Goal: Communication & Community: Answer question/provide support

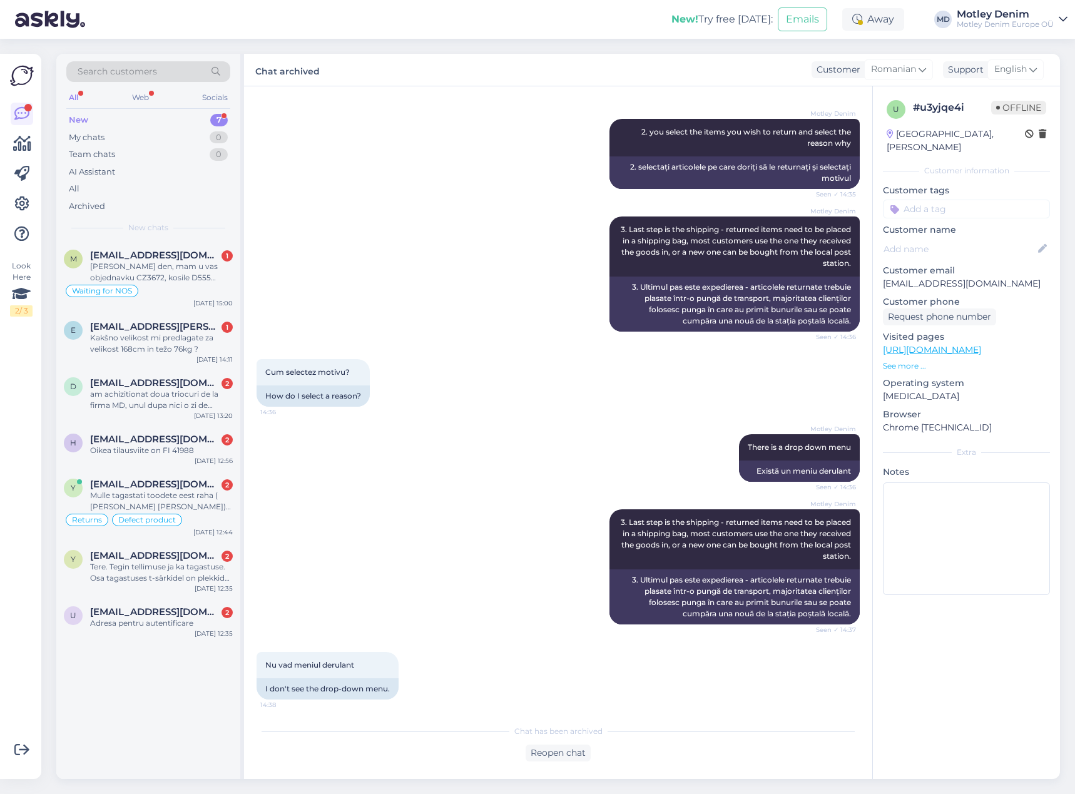
scroll to position [601, 0]
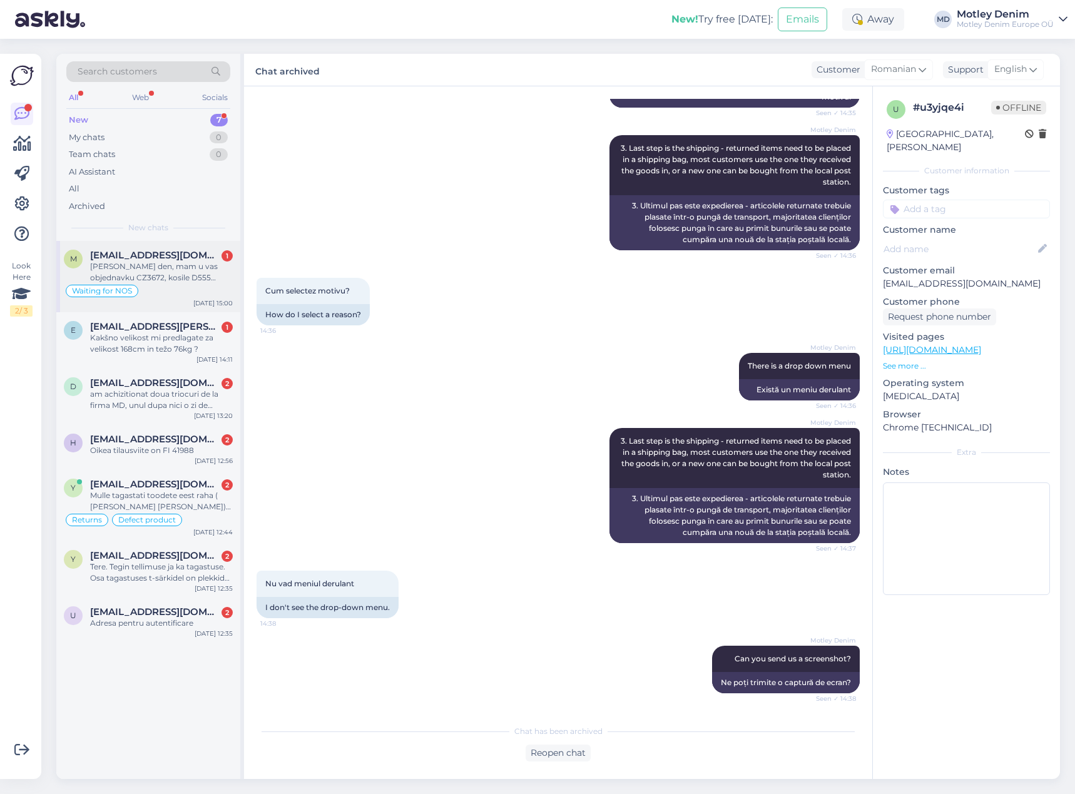
click at [150, 269] on div "[PERSON_NAME] den, mam u vas objednavku CZ3672, kosile D555 Aiden Easy Iron-Shi…" at bounding box center [161, 272] width 143 height 23
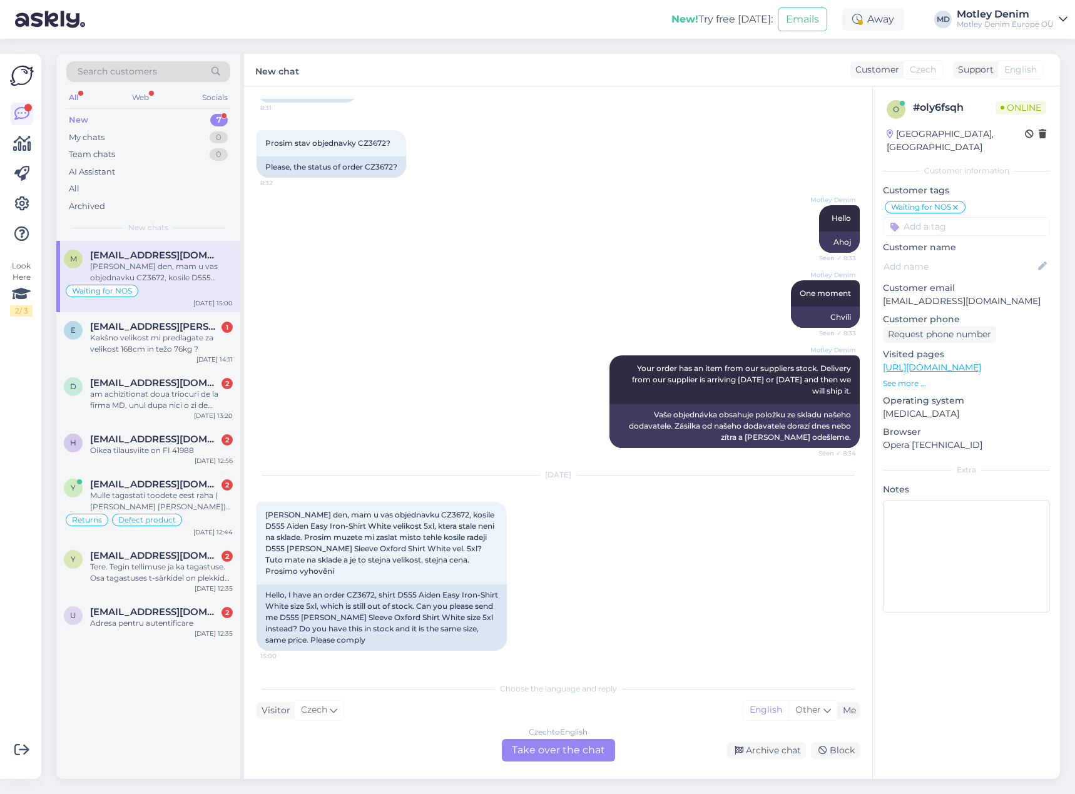
scroll to position [110, 0]
click at [571, 751] on div "Czech to English Take over the chat" at bounding box center [558, 750] width 113 height 23
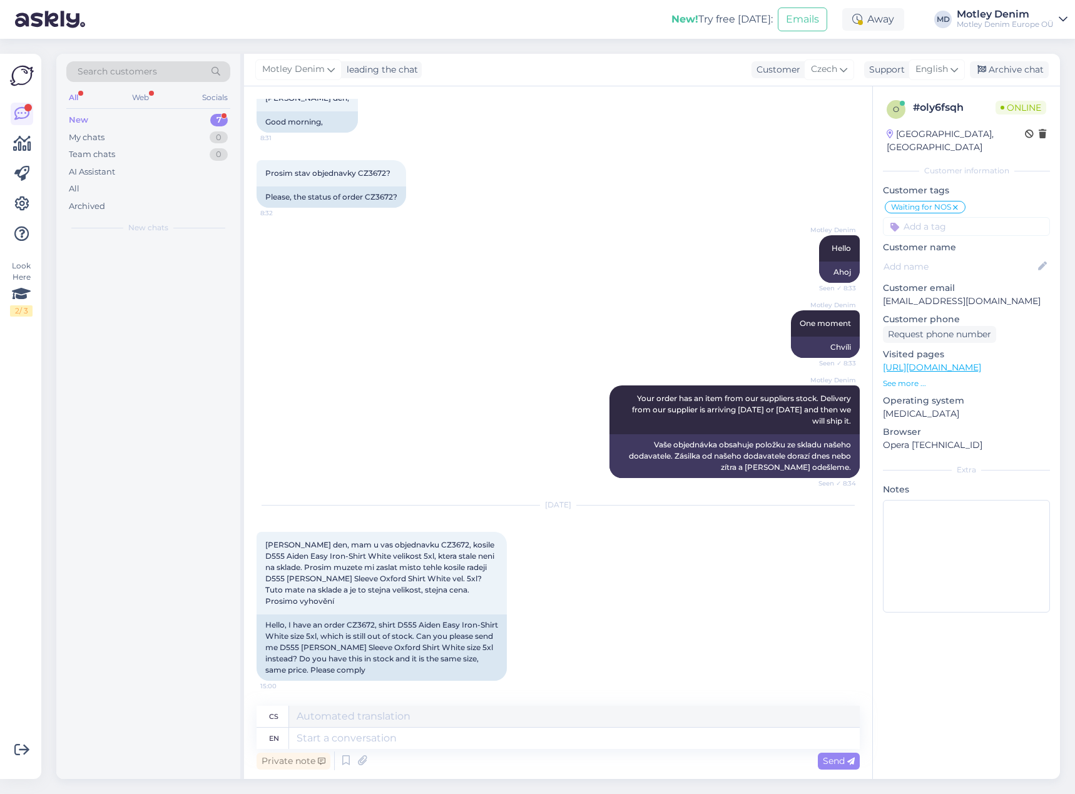
scroll to position [80, 0]
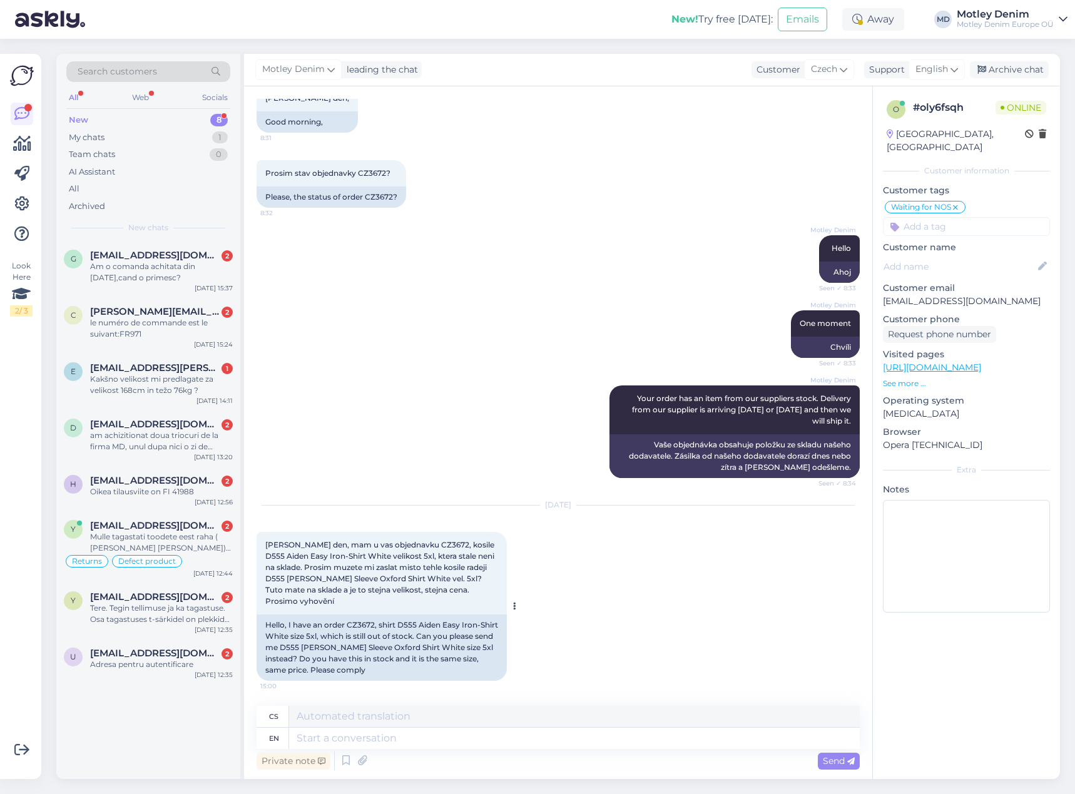
click at [358, 626] on div "Hello, I have an order CZ3672, shirt D555 Aiden Easy Iron-Shirt White size 5xl,…" at bounding box center [382, 647] width 250 height 66
copy div "CZ3672"
click at [540, 746] on textarea at bounding box center [574, 738] width 571 height 21
type textarea "Hello"
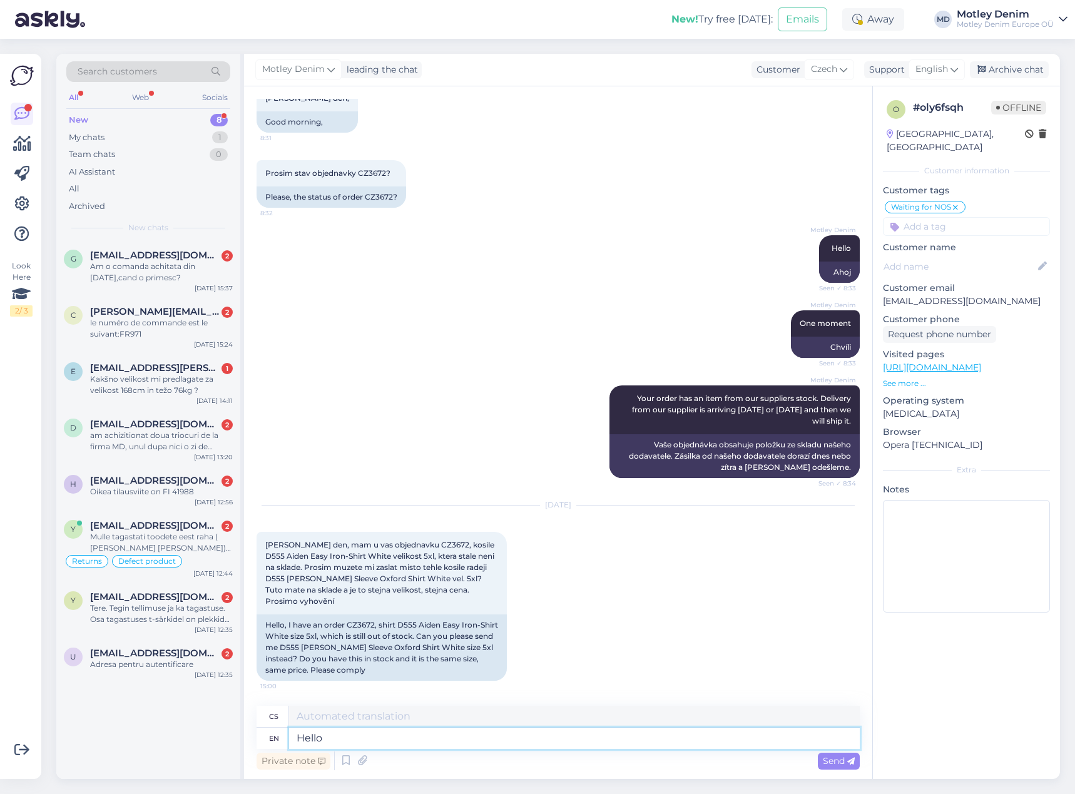
type textarea "Ahoj"
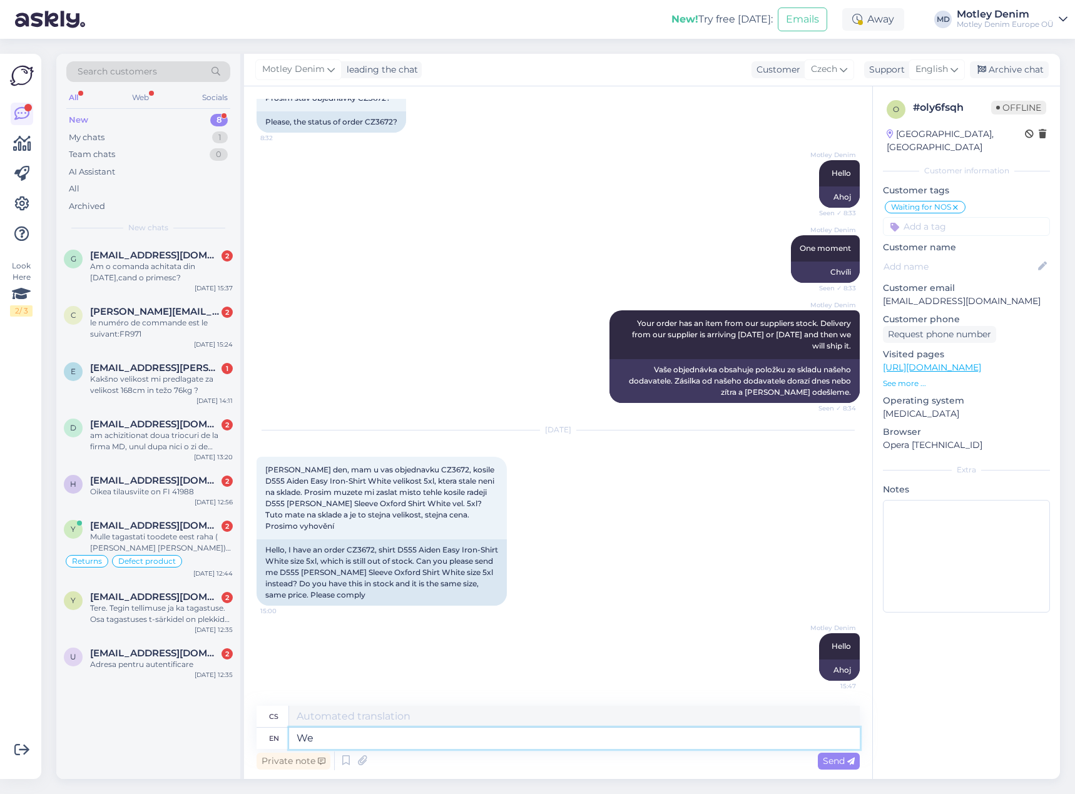
type textarea "We"
type textarea "My"
type textarea "We just"
type textarea "My jen"
type textarea "We just received a"
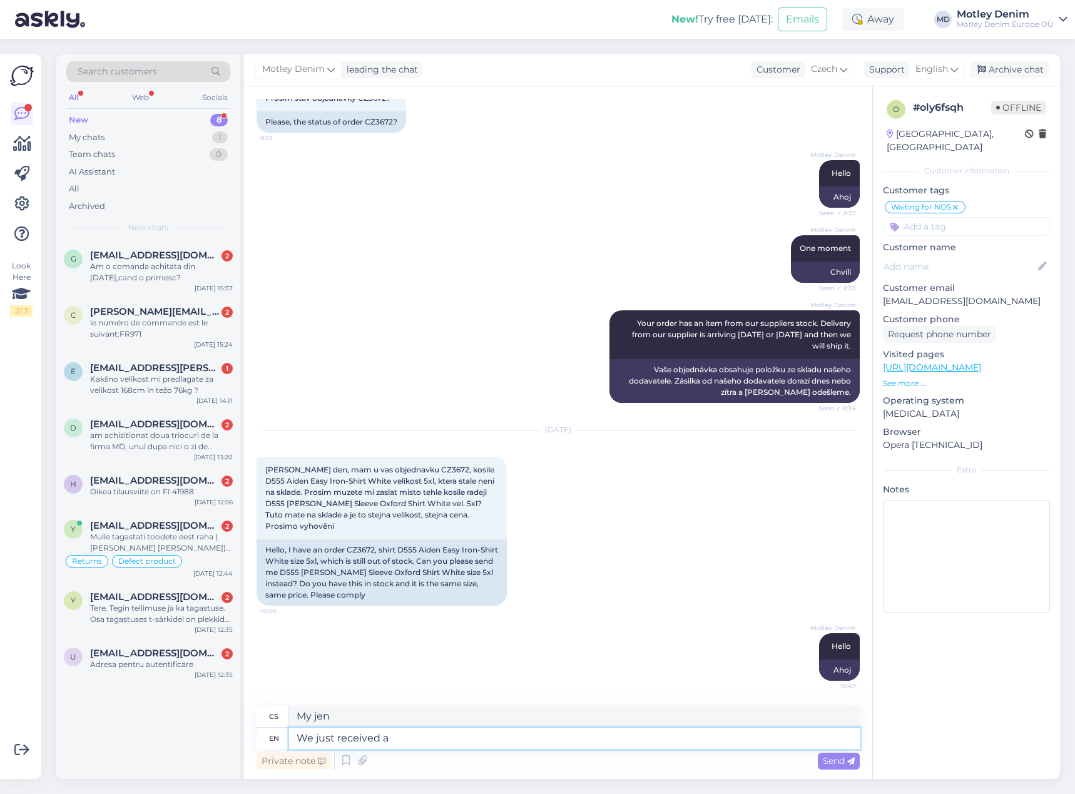
type textarea "Právě jsme obdrželi"
type textarea "We just received a delivery f"
type textarea "Právě jsme obdrželi zásilku"
type textarea "We just received a delivery from"
type textarea "Právě jsme obdrželi zásilku od"
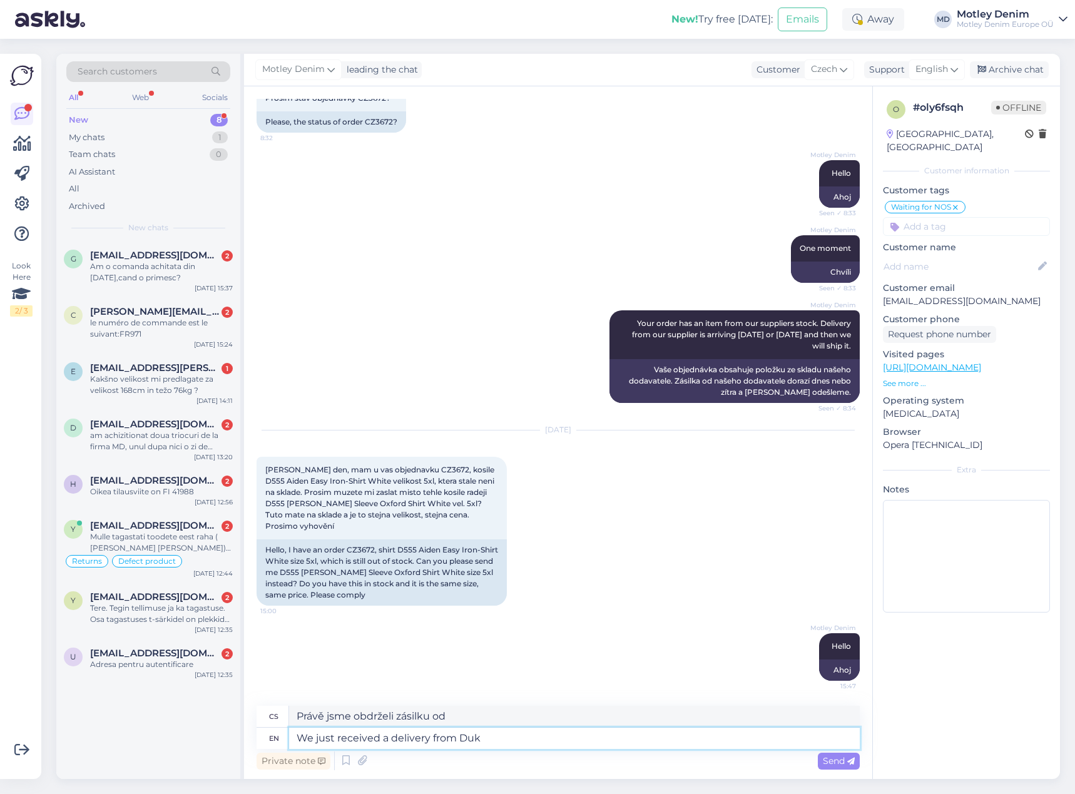
type textarea "We just received a delivery from Duke"
type textarea "Právě jsme dostali zásilku [PERSON_NAME]."
type textarea "We just received a delivery from"
type textarea "Právě jsme obdrželi zásilku od"
type textarea "We just received a delivery from D555"
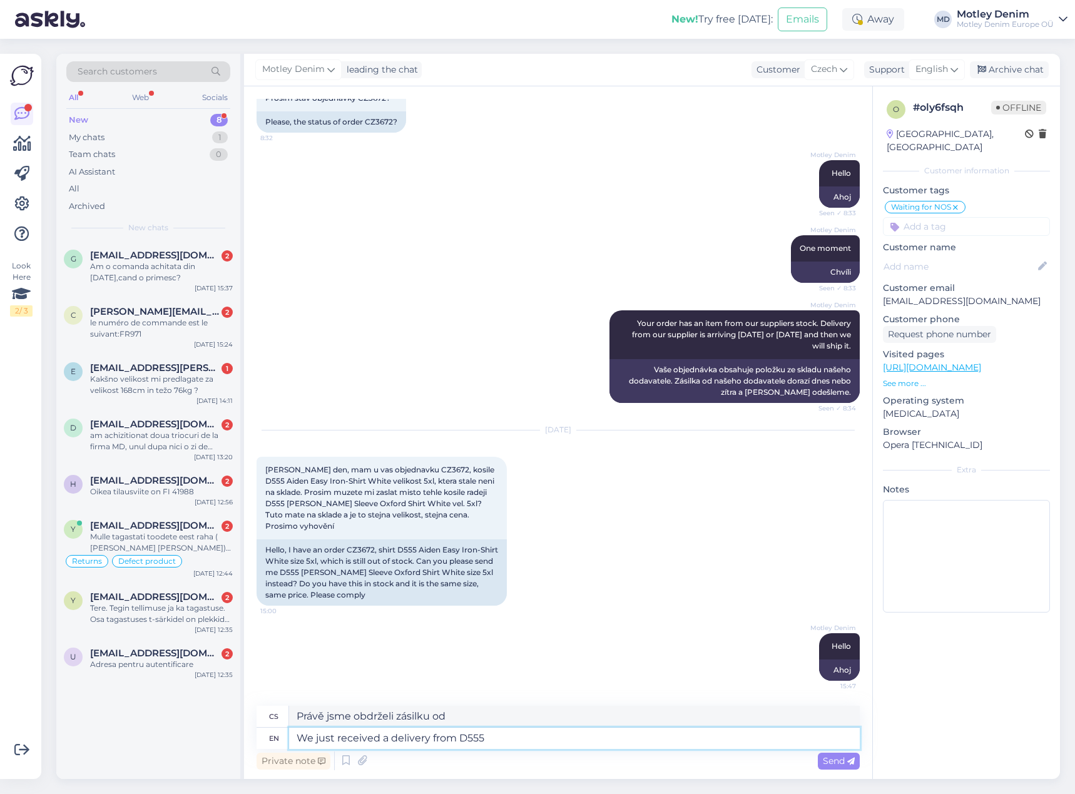
type textarea "Právě jsme obdrželi zásilku od D555"
click at [663, 750] on div "Private note Send" at bounding box center [558, 761] width 603 height 24
click at [663, 744] on textarea "We just received a delivery from D555" at bounding box center [574, 738] width 571 height 21
type textarea "We just received a delivery from D555 so w"
type textarea "Právě jsme obdrželi zásilku od D555, takže"
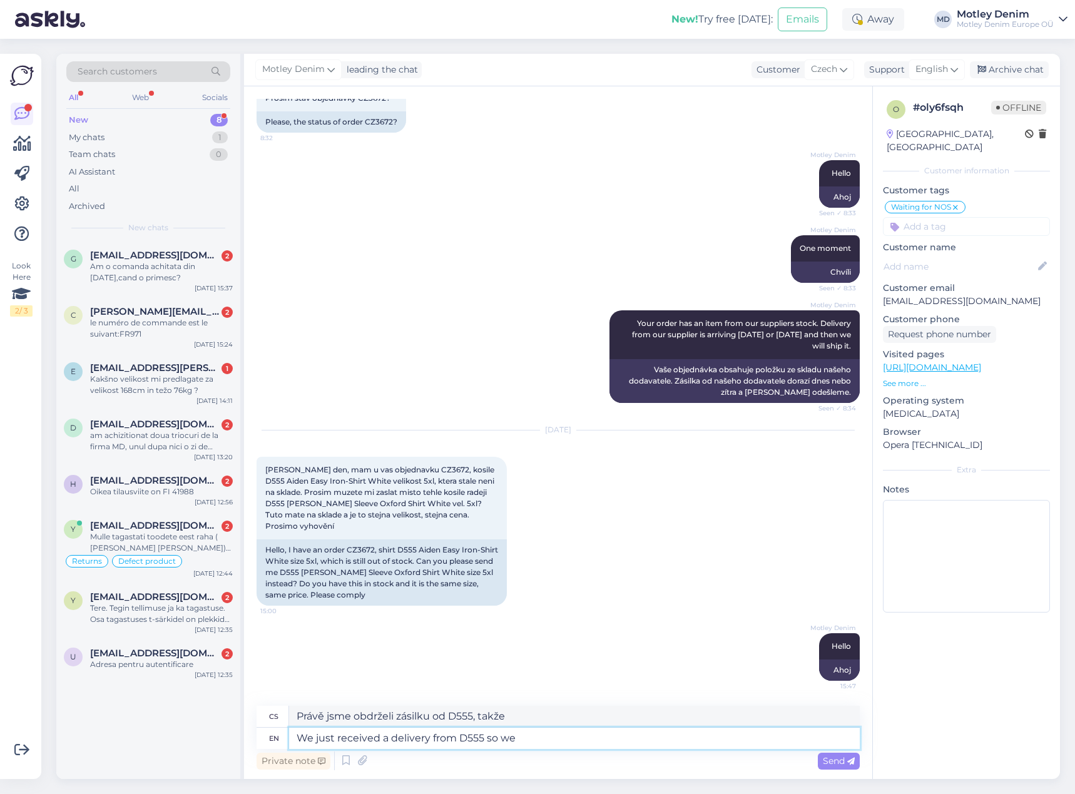
type textarea "We just received a delivery from D555 so we"
type textarea "Právě jsme obdrželi zásilku od D555, takže my"
type textarea "We just received a delivery from D555 so"
type textarea "Právě jsme obdrželi zásilku od D555, takže"
type textarea "We just received a delivery from D555"
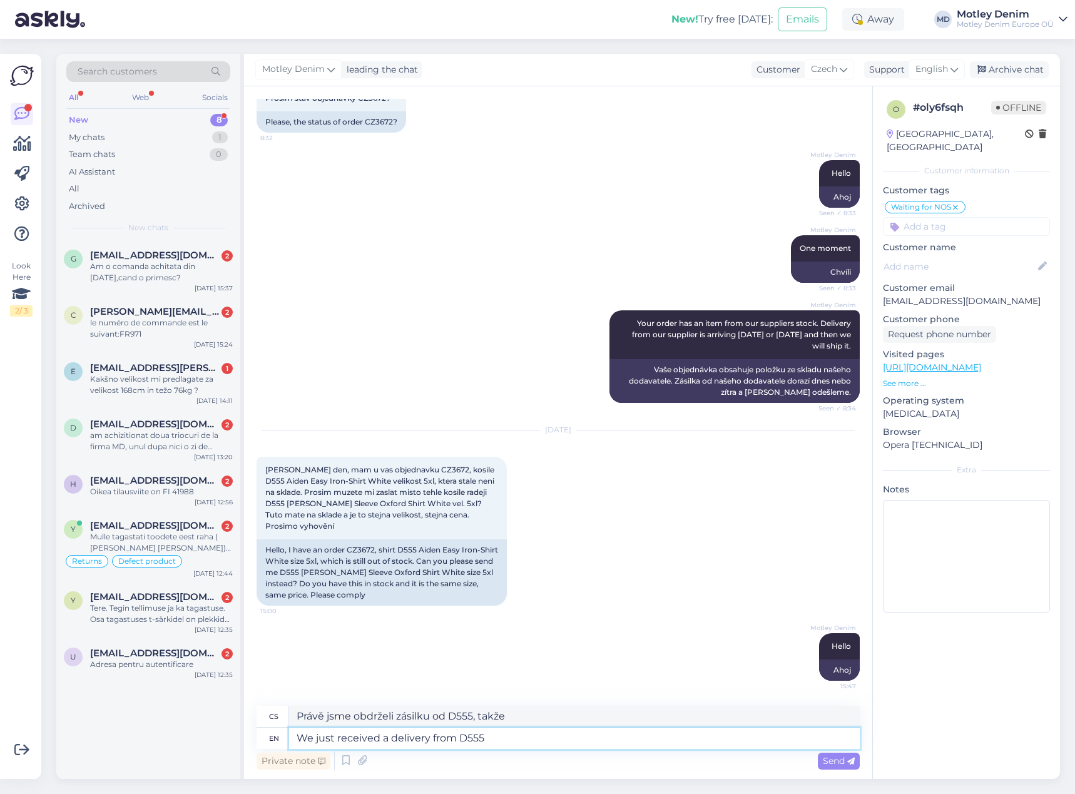
type textarea "Právě jsme obdrželi zásilku od D555"
type textarea "We just received a delivery from D555 and t"
type textarea "Právě jsme obdrželi zásilku od D555 a"
type textarea "We just received a delivery from D555 and that me"
type textarea "Právě jsme obdrželi zásilku od D555 a ta"
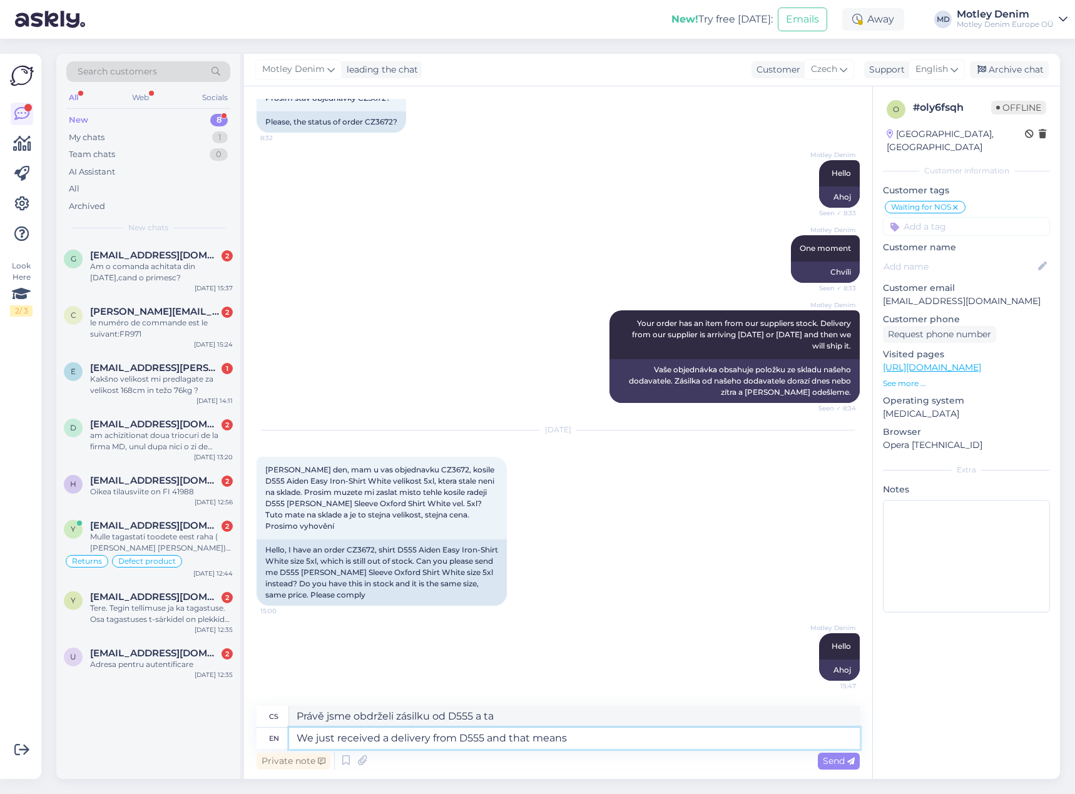
type textarea "We just received a delivery from D555 and that means w"
type textarea "Právě jsme obdrželi zásilku od D555, což znamená"
type textarea "We just received a delivery from D555 and that means we wi"
type textarea "Právě jsme obdrželi zásilku od D555, což znamená, že my"
type textarea "We just received a delivery from D555 and that means we wil"
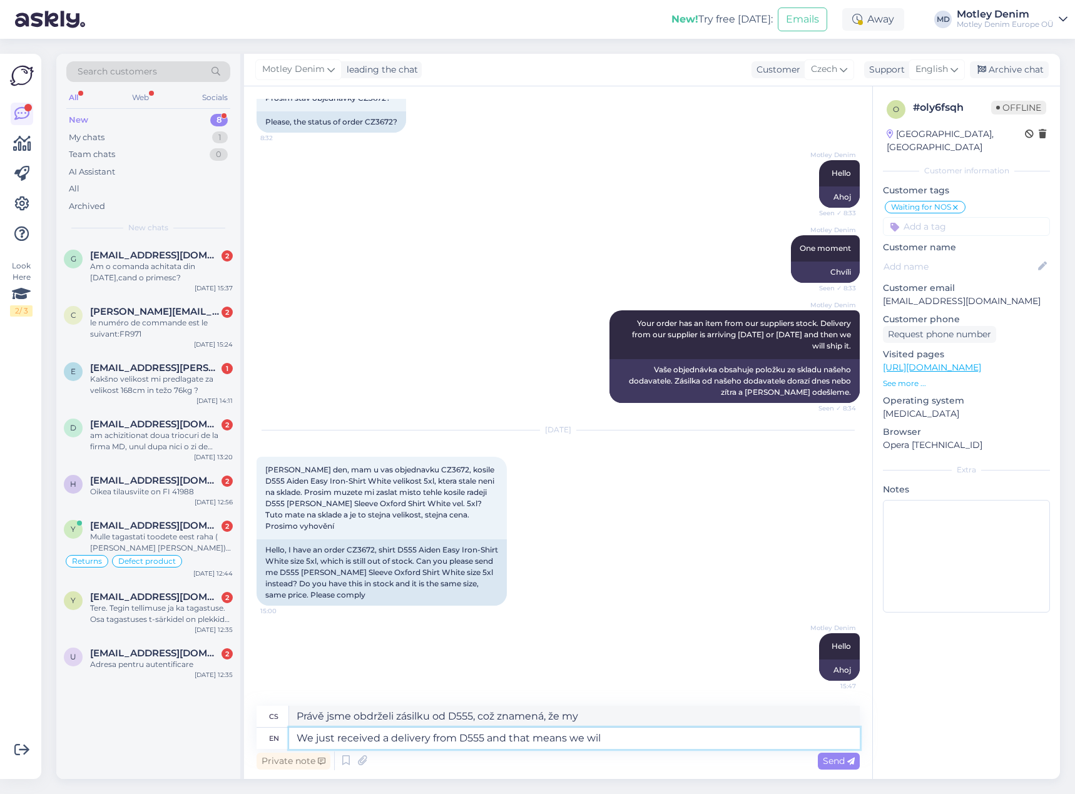
type textarea "Právě jsme obdrželi zásilku od D555, což znamená, že budeme"
type textarea "We just received a delivery from D555 and that means we wil process"
type textarea "Právě jsme obdrželi zásilku od D555, což znamená, že ji zpracujeme."
type textarea "We just received a delivery from D555 and that means we wil"
type textarea "Právě jsme obdrželi zásilku od D555, což znamená, že budeme"
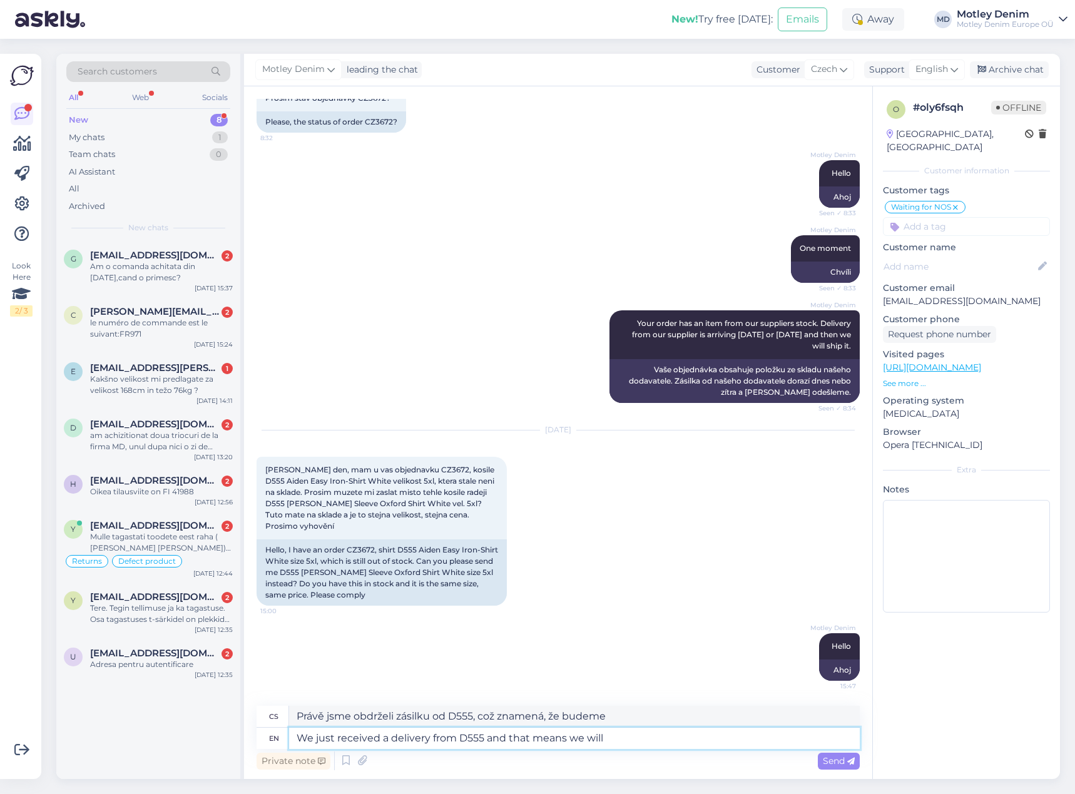
type textarea "We just received a delivery from D555 and that means we will p"
type textarea "Právě jsme obdrželi zásilku od D555, což znamená, že..."
type textarea "We just received a delivery from D555 and that means we will process"
type textarea "Právě jsme obdrželi zásilku od D555, což znamená, že ji zpracujeme."
type textarea "We just received a delivery from D555 and that means we will process your or"
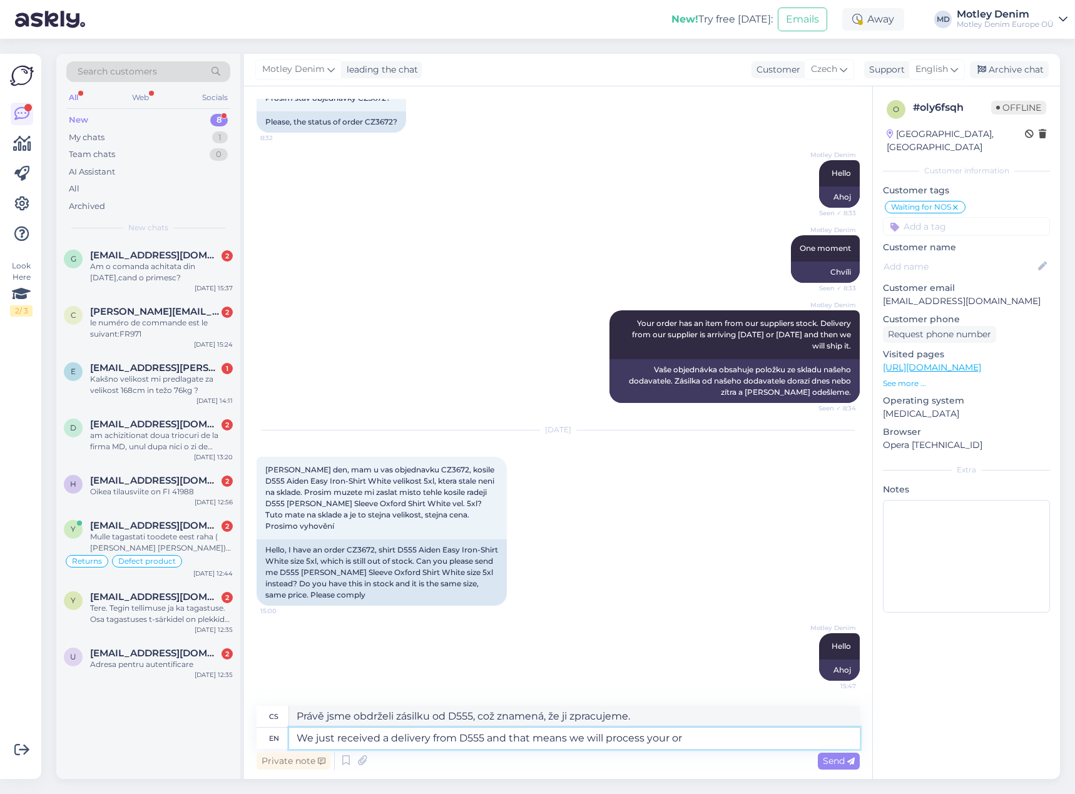
type textarea "Právě jsme obdrželi zásilku od D555, což znamená, [PERSON_NAME]"
type textarea "We just received a delivery from D555 and that means we will process your order…"
type textarea "Právě jsme obdrželi zásilku od D555, což znamená, [PERSON_NAME] objednávku zpra…"
type textarea "We just received a delivery from D555 and that means we will process your order…"
type textarea "Právě jsme obdrželi zásilku od D555, což znamená, [PERSON_NAME] objednávku zpra…"
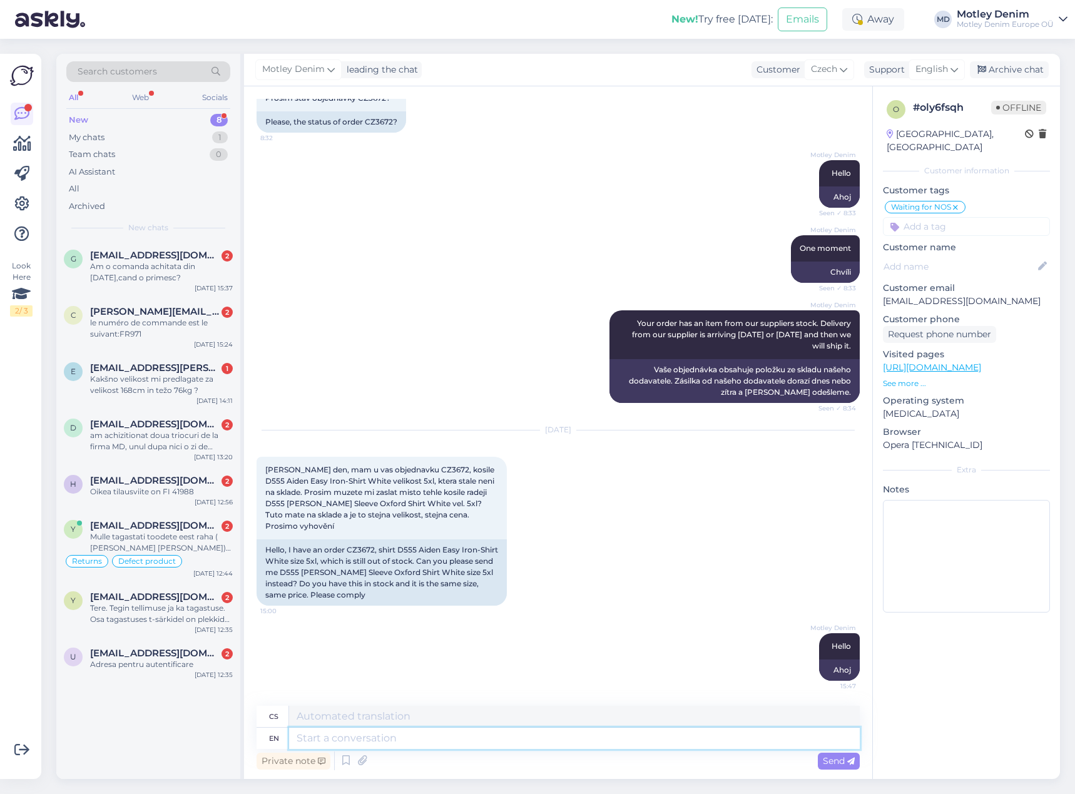
scroll to position [253, 0]
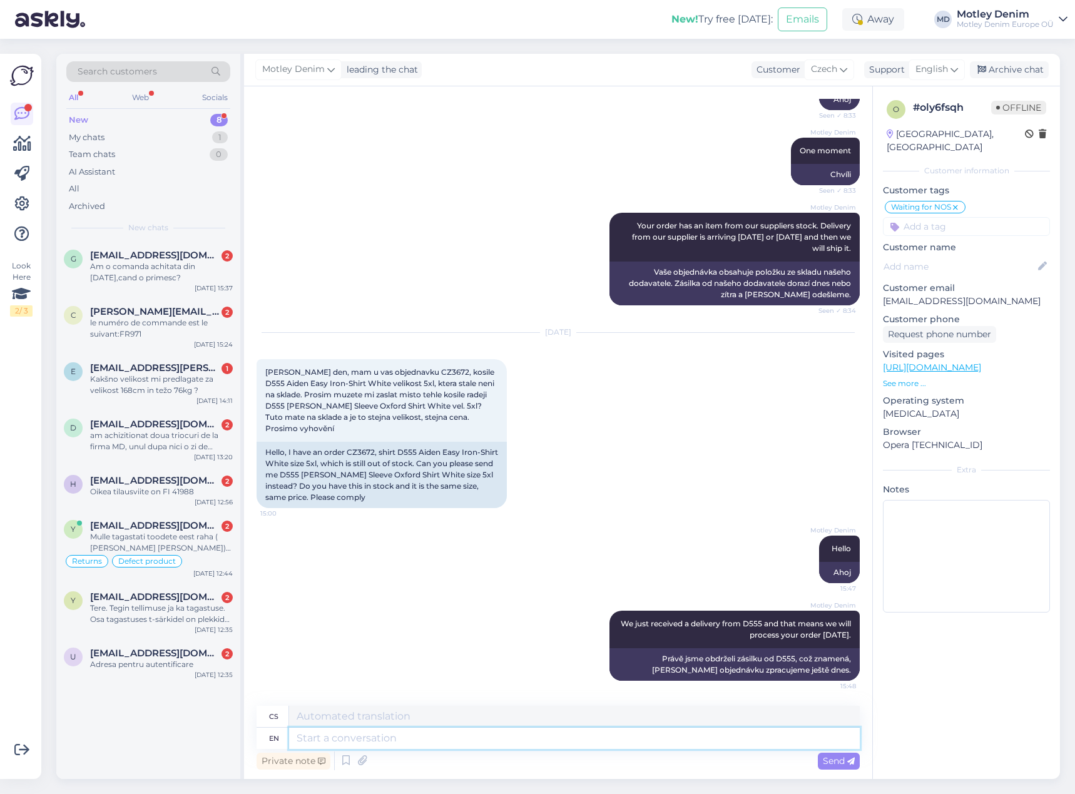
click at [481, 736] on textarea at bounding box center [574, 738] width 571 height 21
type textarea "Thank yo"
type textarea "Poděkovat"
type textarea "Thank you f"
type textarea "Děkuju"
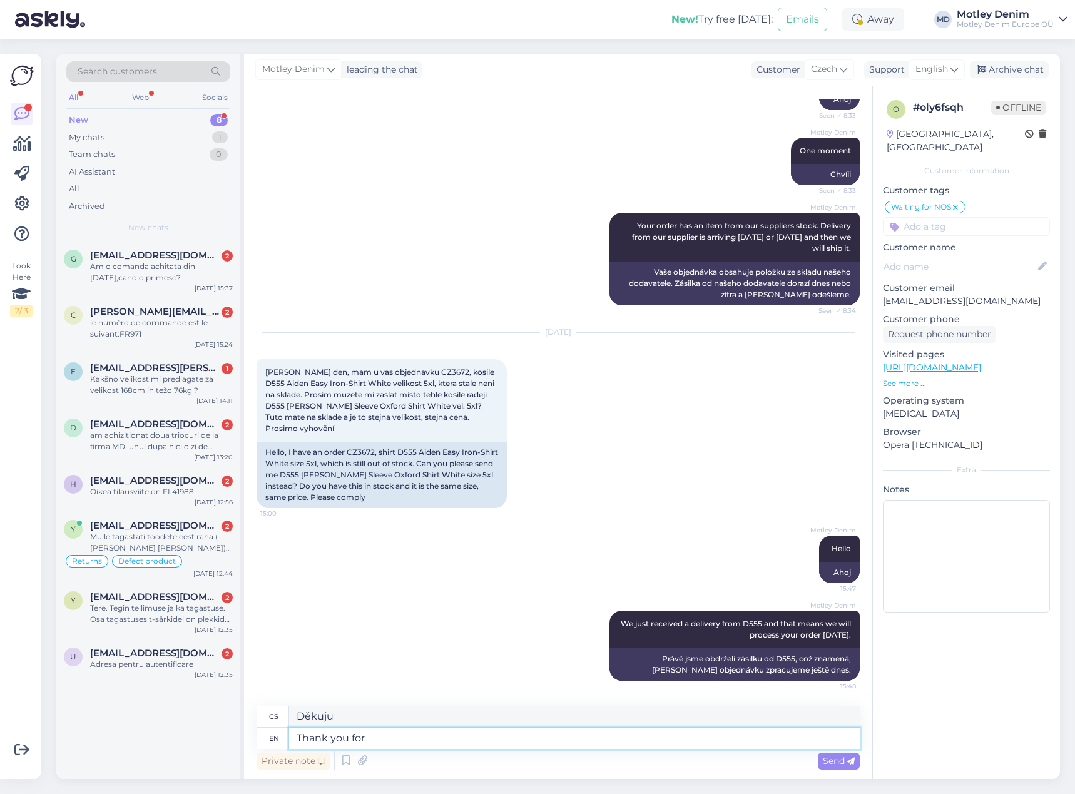
type textarea "Thank you for y"
type textarea "Děkuji za"
type textarea "Thank you for your pa"
type textarea "Děkuji za váš"
type textarea "Thank you for your patience wi"
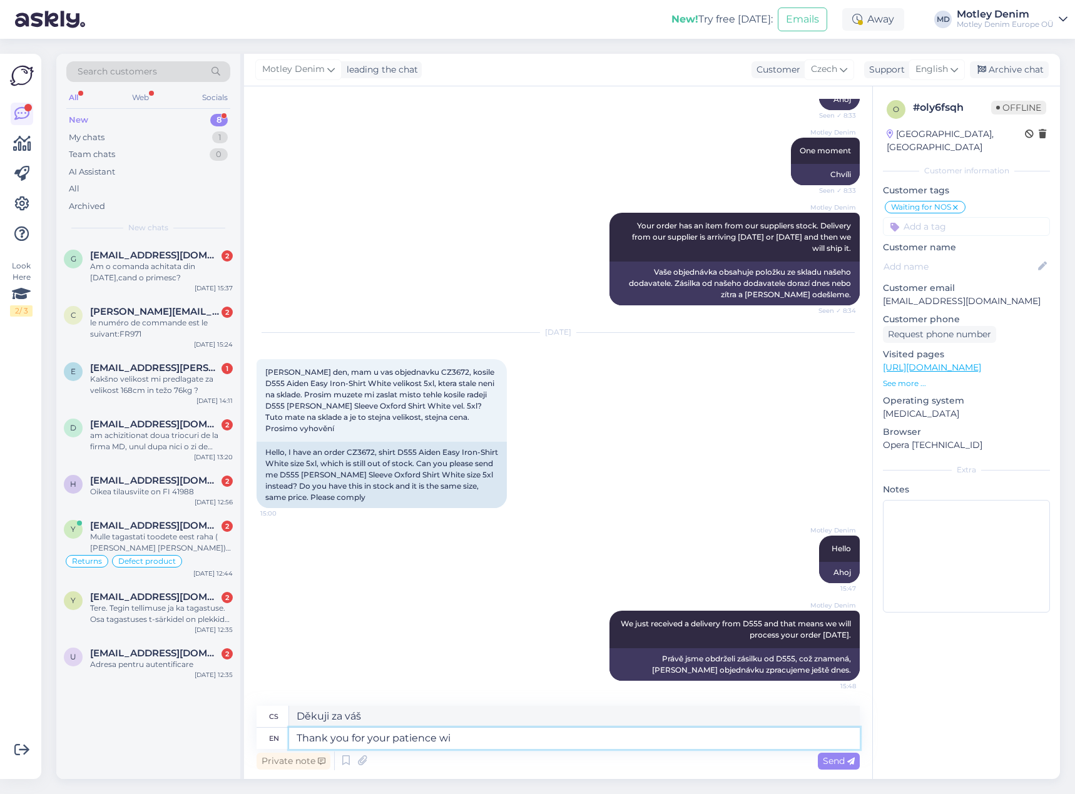
type textarea "Děkuji za vaši trpělivost"
type textarea "Thank you for your patience with u"
type textarea "[PERSON_NAME] za vaši trpělivost s"
type textarea "Thank you for your patience with us"
type textarea "Děkujeme za vaši trpělivost s námi"
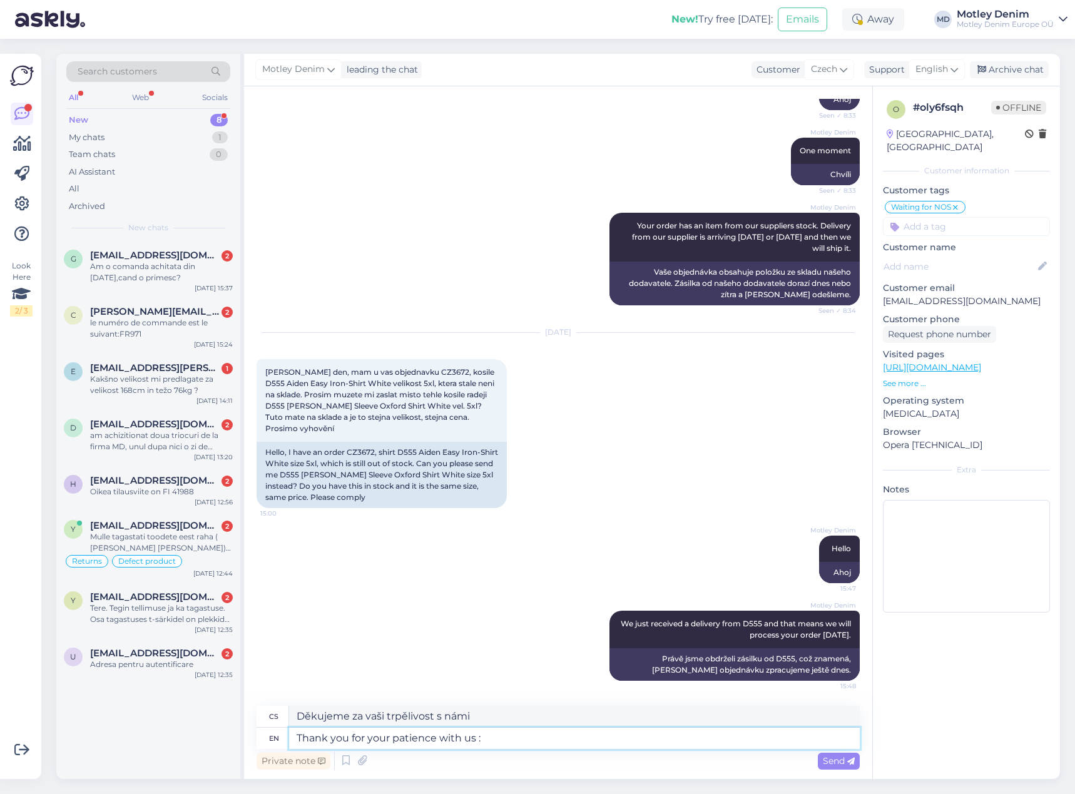
type textarea "Thank you for your patience with us :)"
type textarea "Děkujeme za vaši trpělivost s námi :)"
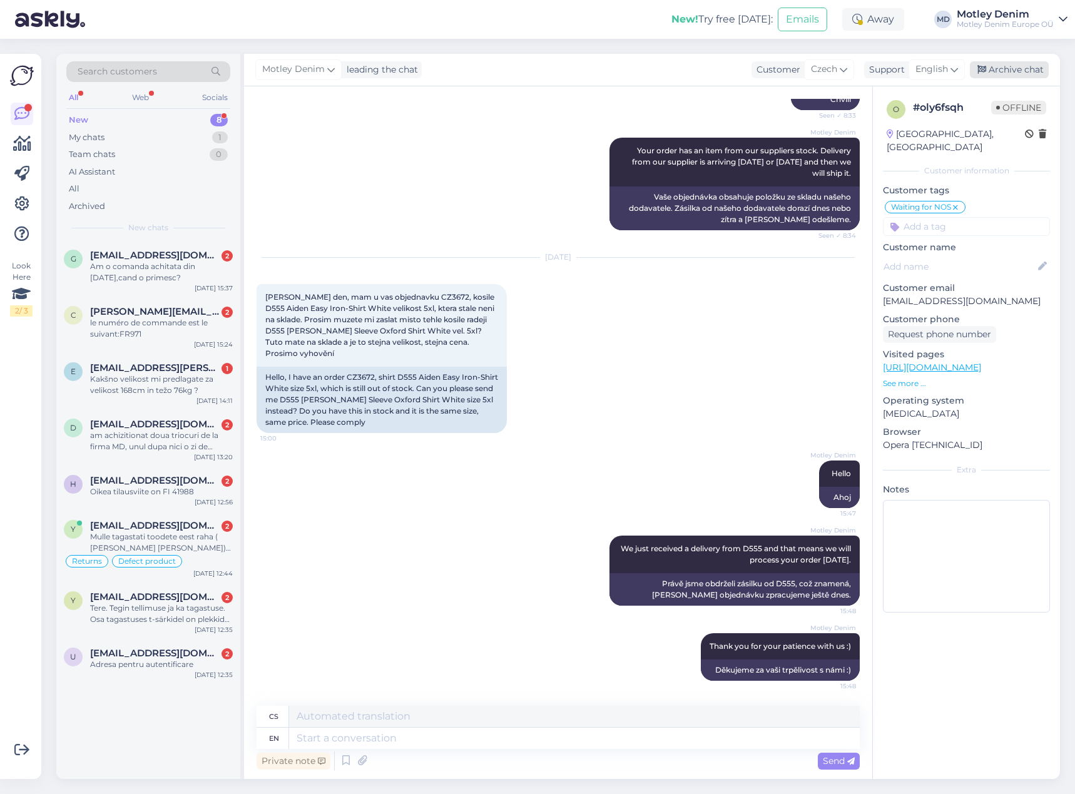
click at [1022, 67] on div "Archive chat" at bounding box center [1009, 69] width 79 height 17
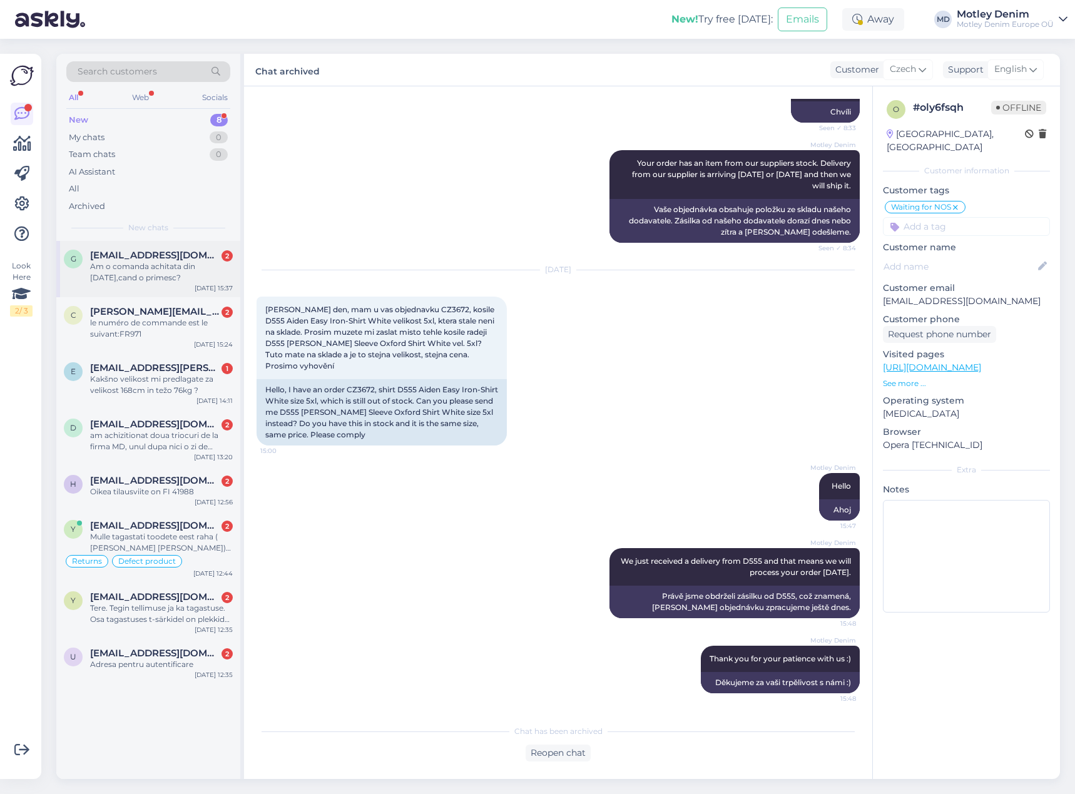
click at [195, 267] on div "Am o comanda achitata din [DATE],cand o primesc?" at bounding box center [161, 272] width 143 height 23
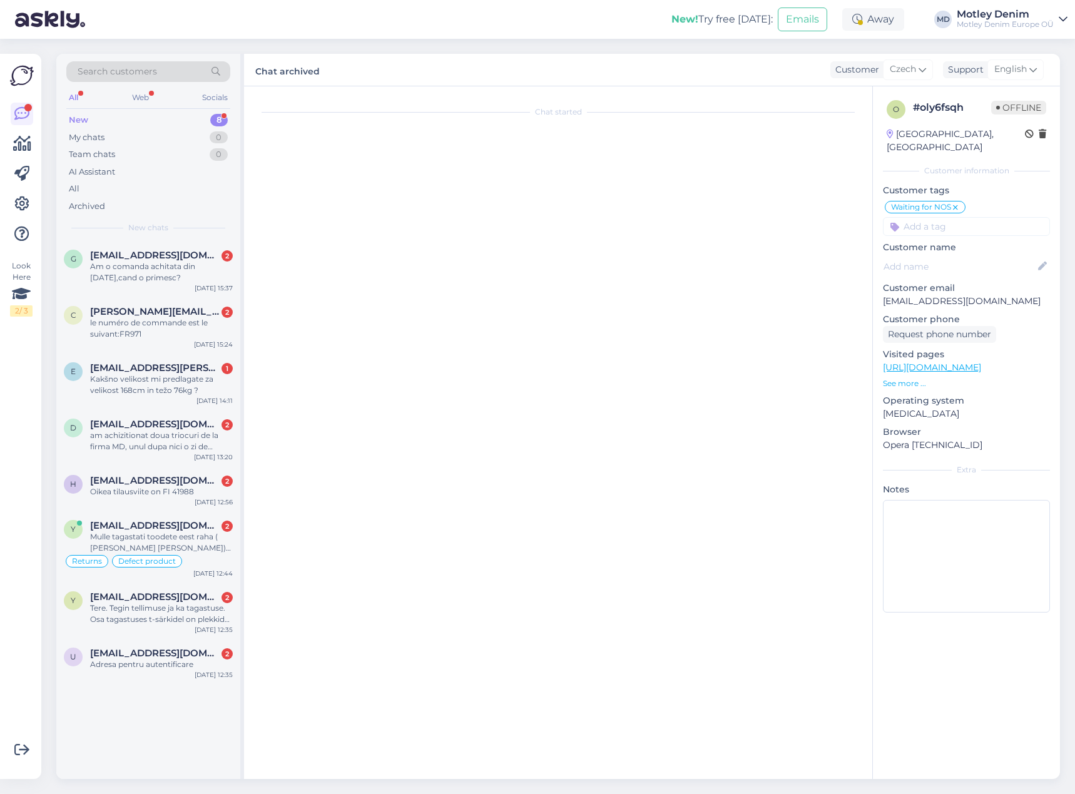
scroll to position [0, 0]
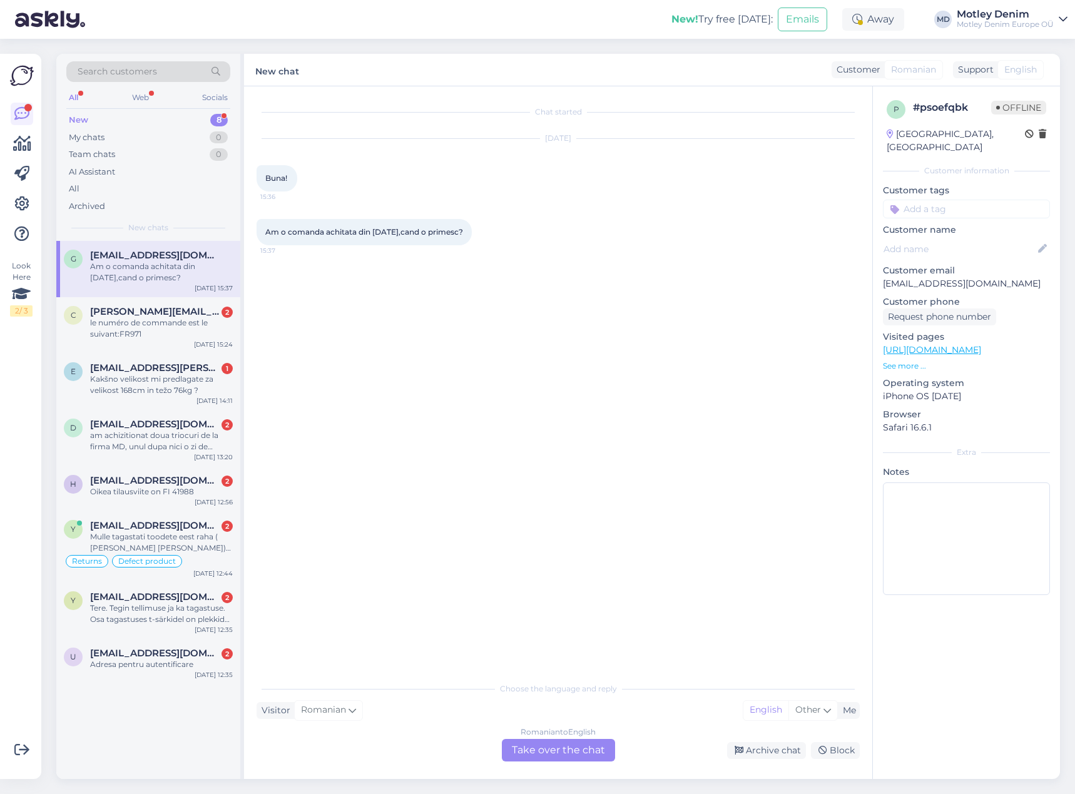
click at [575, 749] on div "Romanian to English Take over the chat" at bounding box center [558, 750] width 113 height 23
